Goal: Task Accomplishment & Management: Use online tool/utility

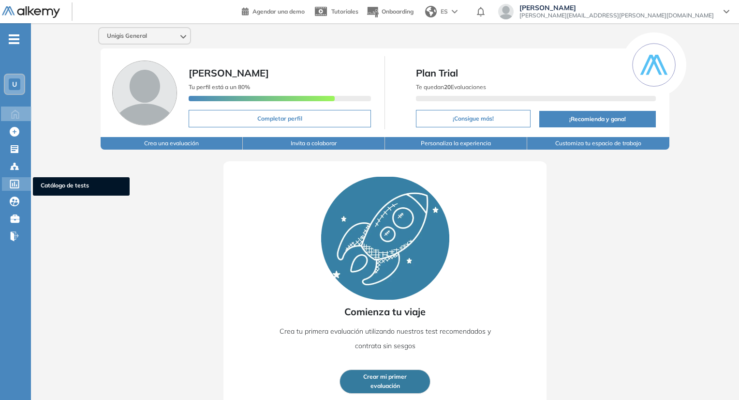
click at [21, 183] on div "Catálogo de tests Catálogo de tests" at bounding box center [16, 184] width 29 height 14
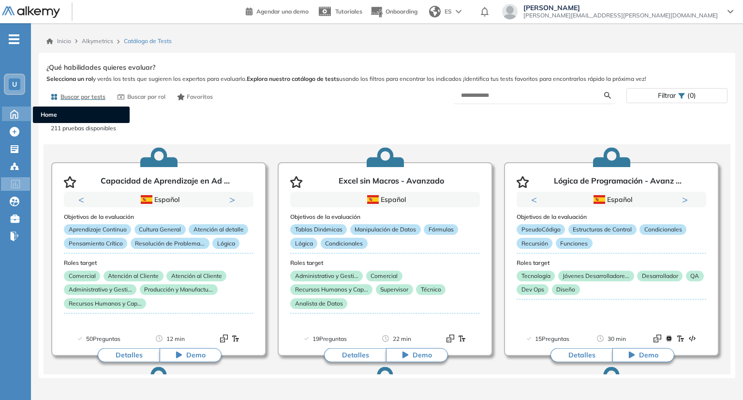
click at [12, 115] on icon at bounding box center [14, 113] width 17 height 12
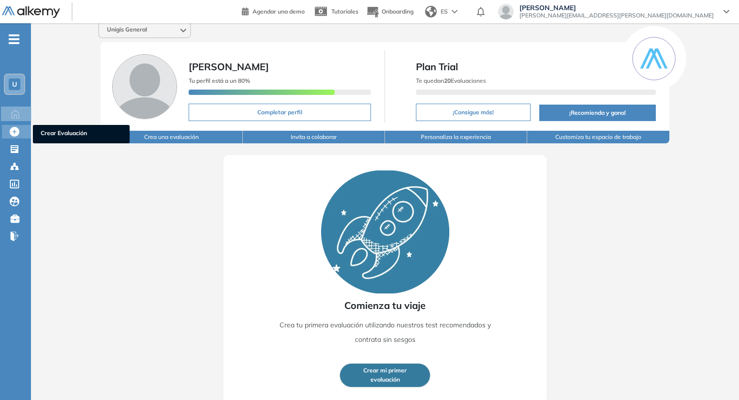
scroll to position [8, 0]
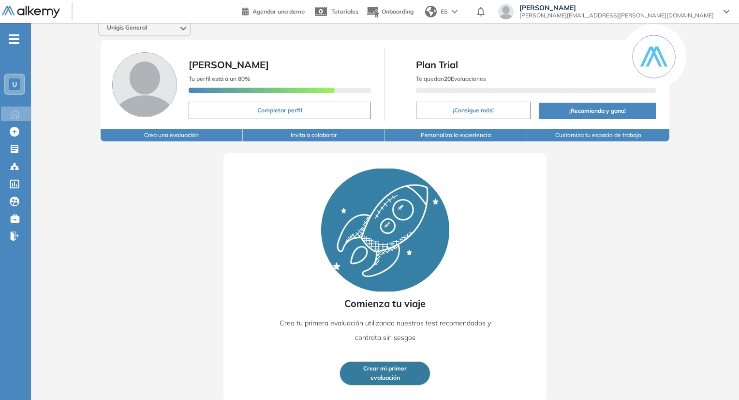
click at [401, 378] on button "Crear mi primer evaluación" at bounding box center [385, 373] width 91 height 24
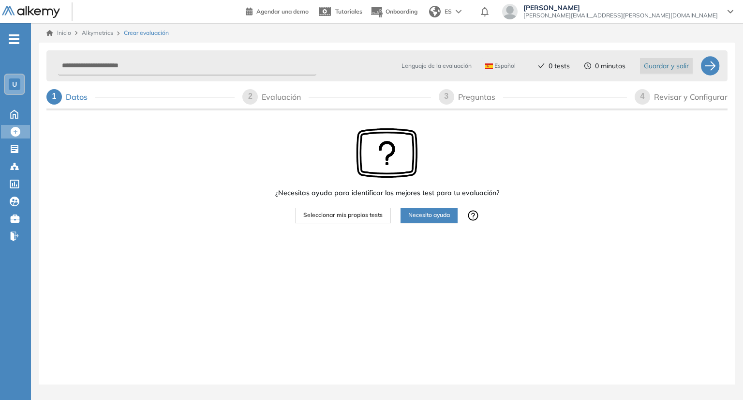
click at [15, 37] on span "-" at bounding box center [14, 38] width 11 height 8
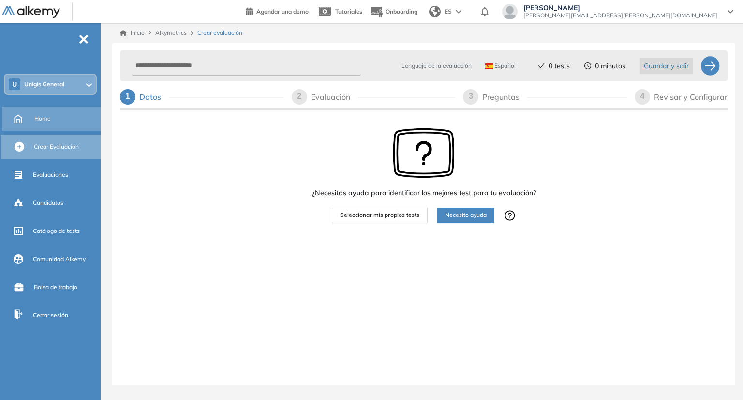
click at [54, 125] on div "Home" at bounding box center [66, 118] width 64 height 16
